Goal: Transaction & Acquisition: Purchase product/service

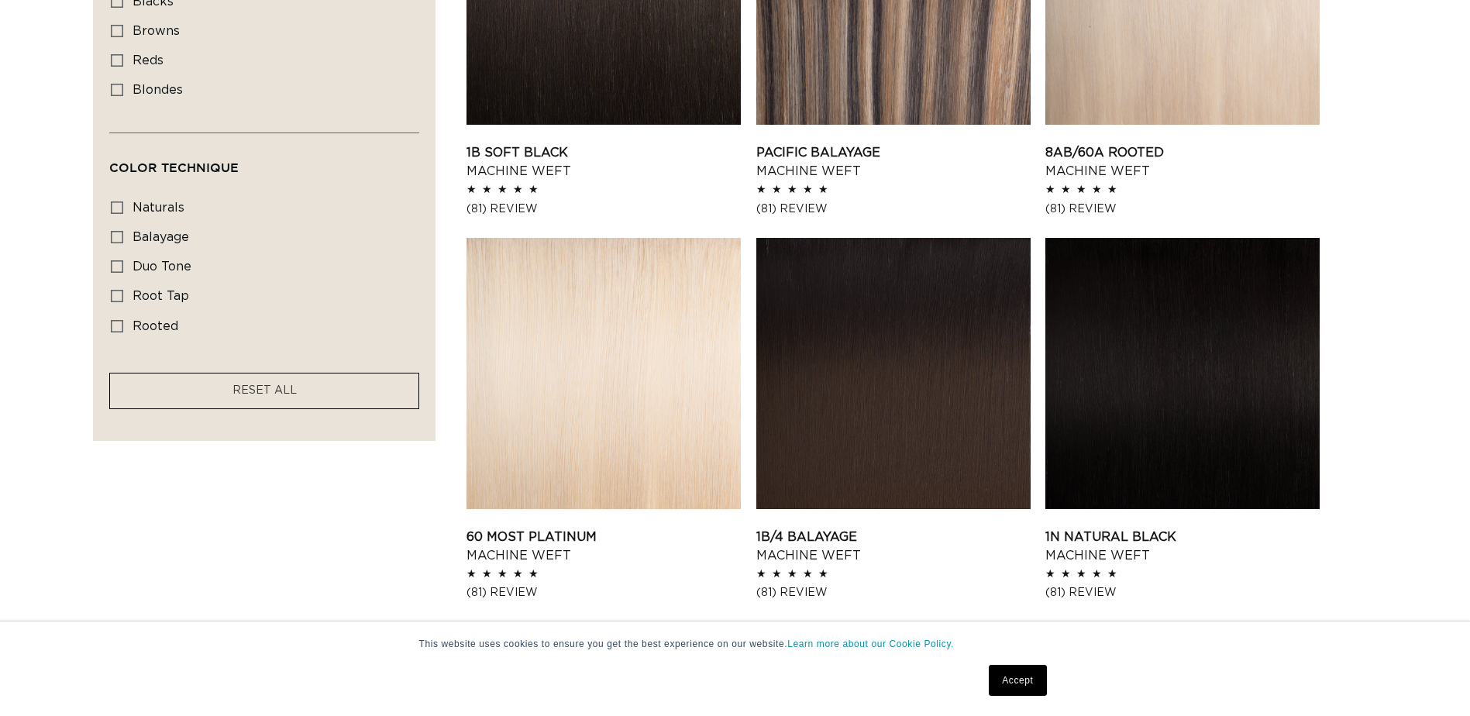
scroll to position [775, 0]
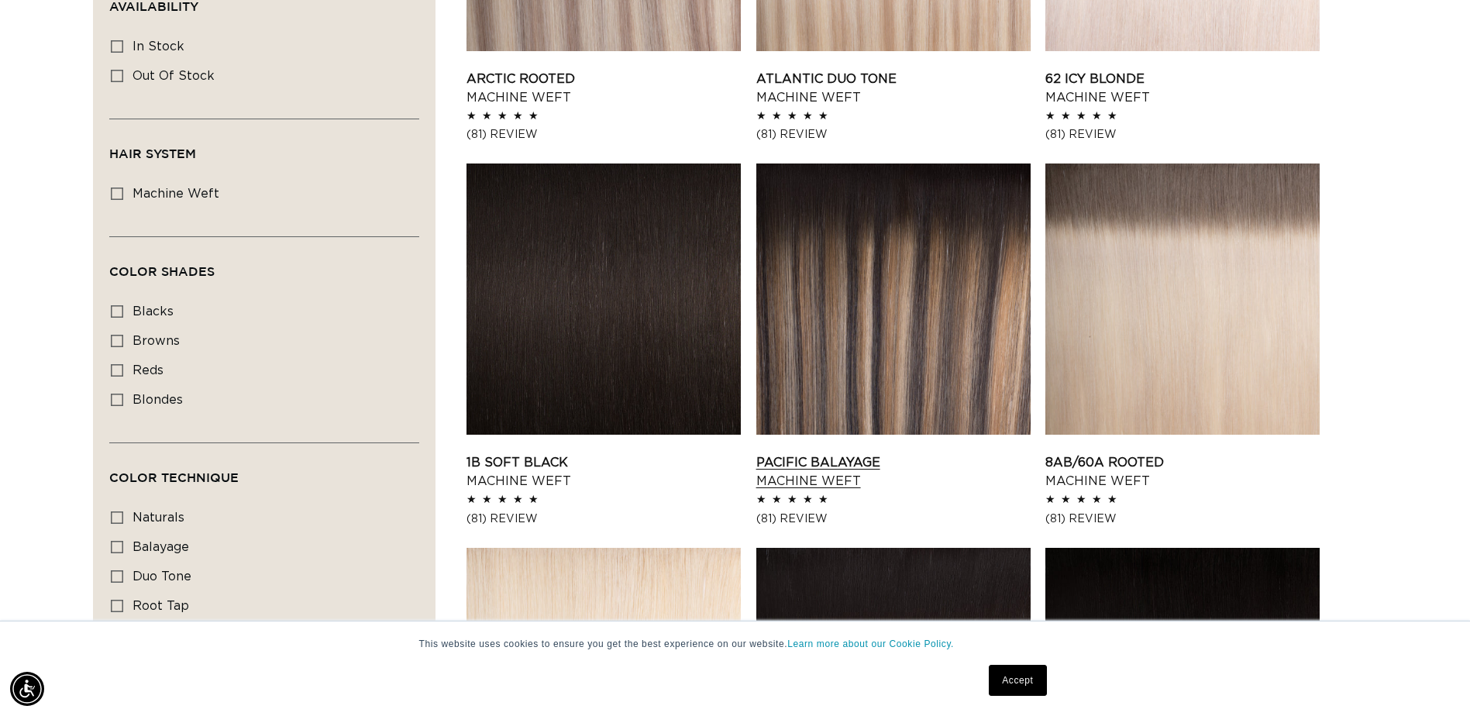
click at [951, 453] on link "Pacific Balayage Machine Weft" at bounding box center [893, 471] width 274 height 37
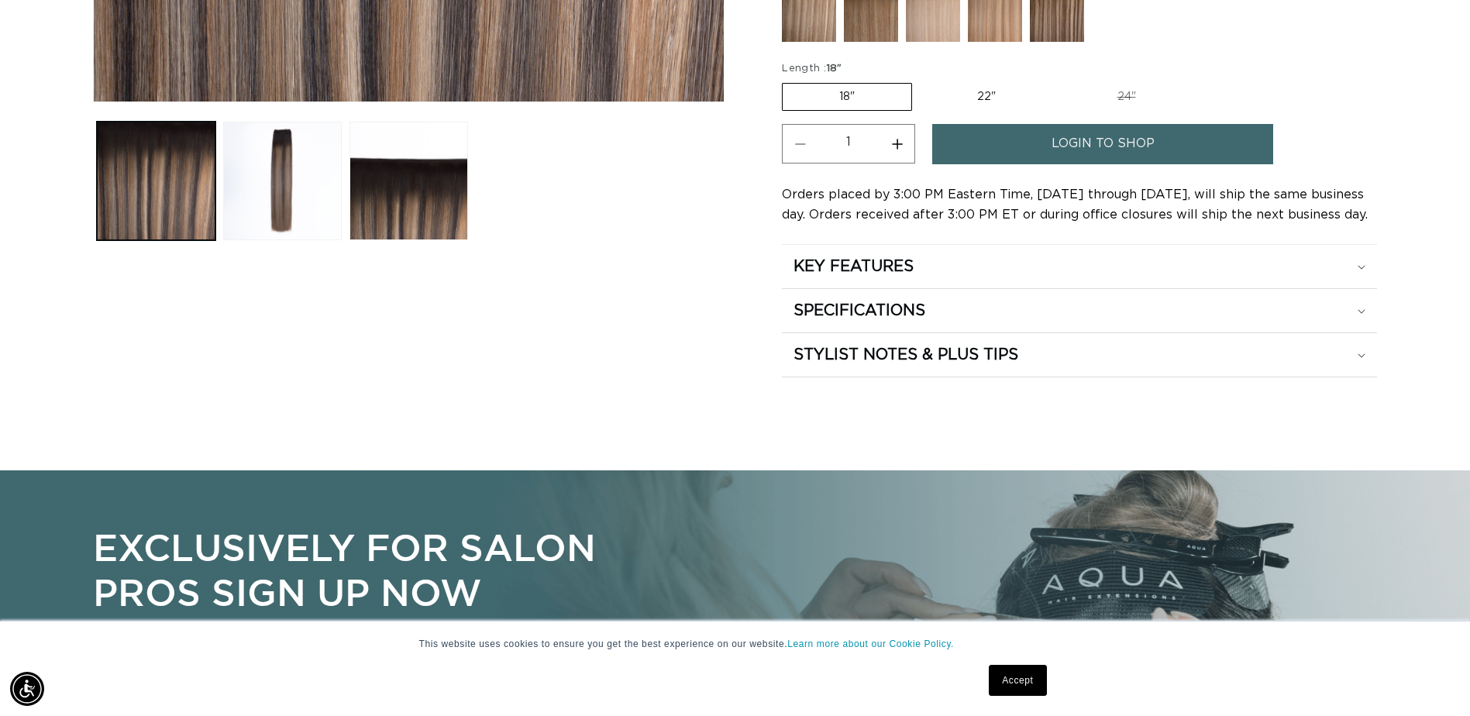
scroll to position [0, 1360]
